Goal: Register for event/course

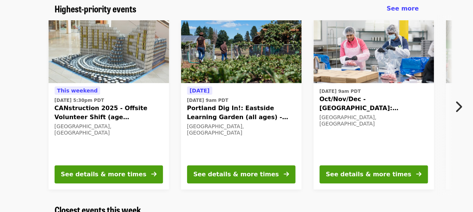
scroll to position [74, 0]
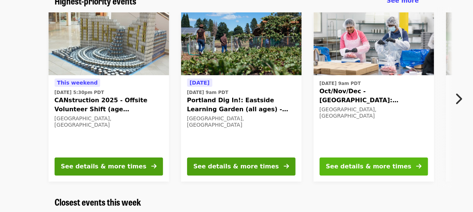
click at [369, 166] on div "See details & more times" at bounding box center [368, 166] width 85 height 9
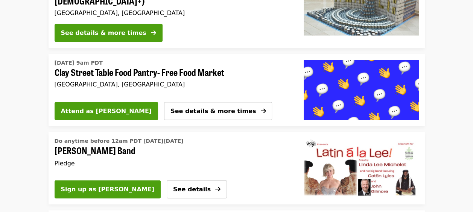
scroll to position [719, 0]
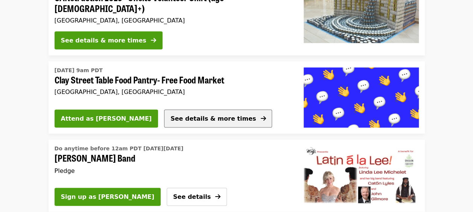
click at [177, 115] on span "See details & more times" at bounding box center [212, 118] width 85 height 7
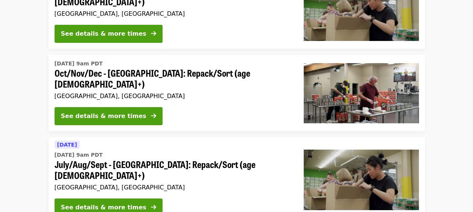
scroll to position [1305, 0]
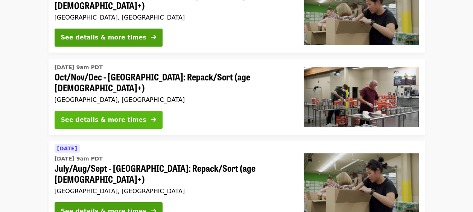
click at [118, 115] on div "See details & more times" at bounding box center [103, 119] width 85 height 9
